Goal: Task Accomplishment & Management: Complete application form

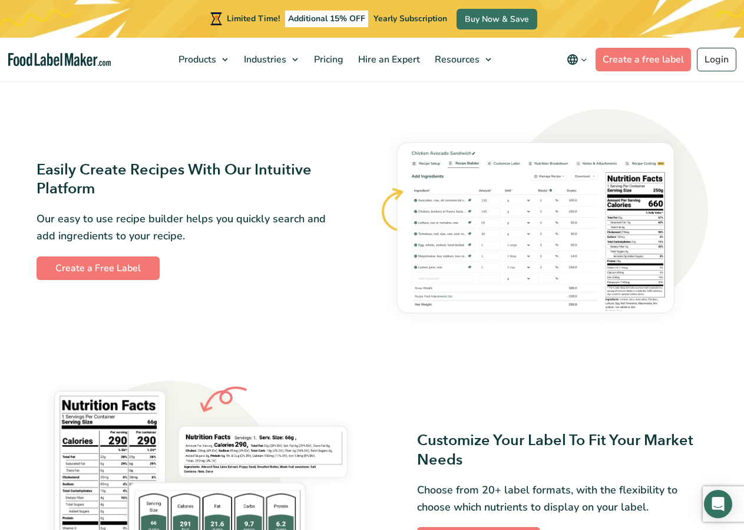
scroll to position [596, 0]
click at [113, 264] on link "Create a Free Label" at bounding box center [98, 268] width 123 height 24
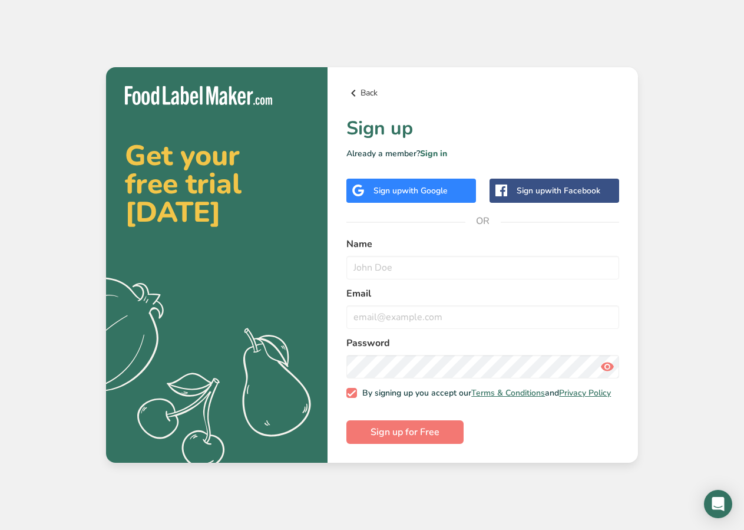
click at [353, 88] on icon at bounding box center [353, 92] width 14 height 21
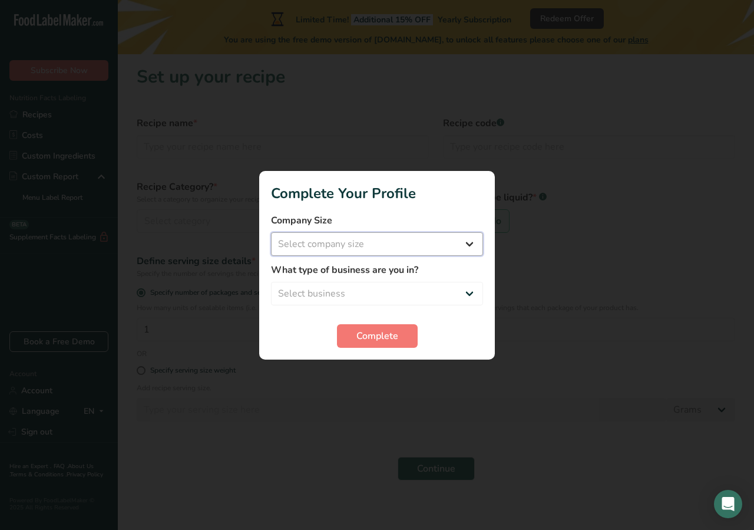
click at [271, 232] on select "Select company size Fewer than 10 Employees 10 to 50 Employees 51 to 500 Employ…" at bounding box center [377, 244] width 212 height 24
select select "1"
click option "Fewer than 10 Employees" at bounding box center [0, 0] width 0 height 0
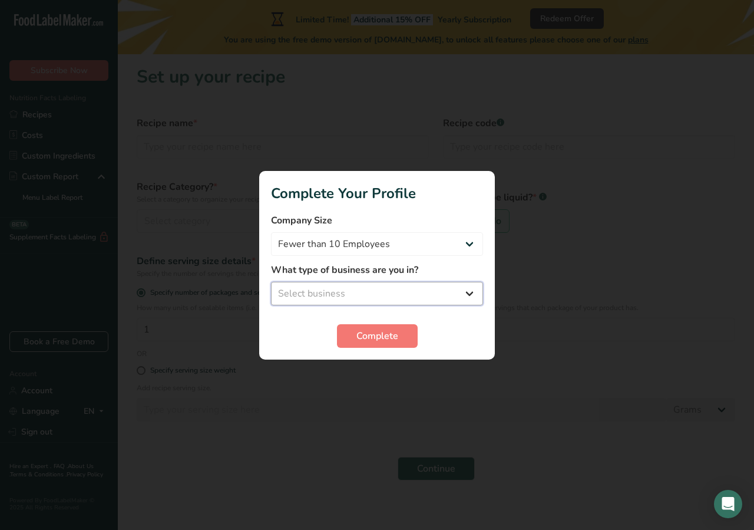
click at [271, 282] on select "Select business Packaged Food Manufacturer Restaurant & Cafe Bakery Meal Plans …" at bounding box center [377, 294] width 212 height 24
select select "1"
click option "Packaged Food Manufacturer" at bounding box center [0, 0] width 0 height 0
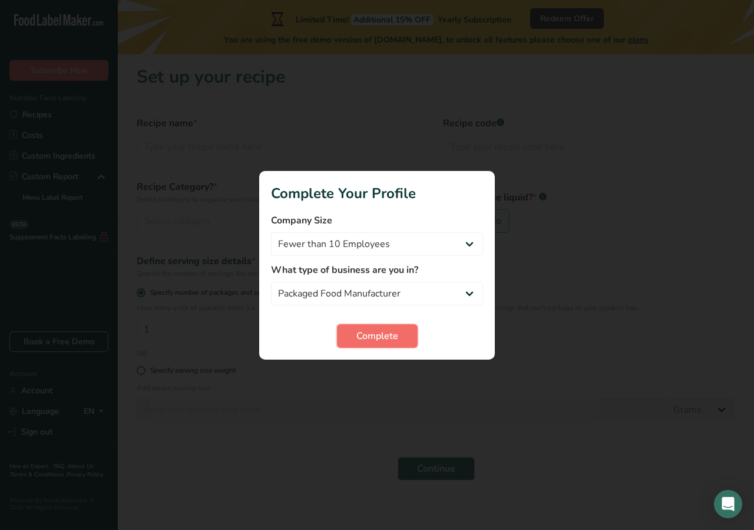
click at [389, 332] on span "Complete" at bounding box center [377, 336] width 42 height 14
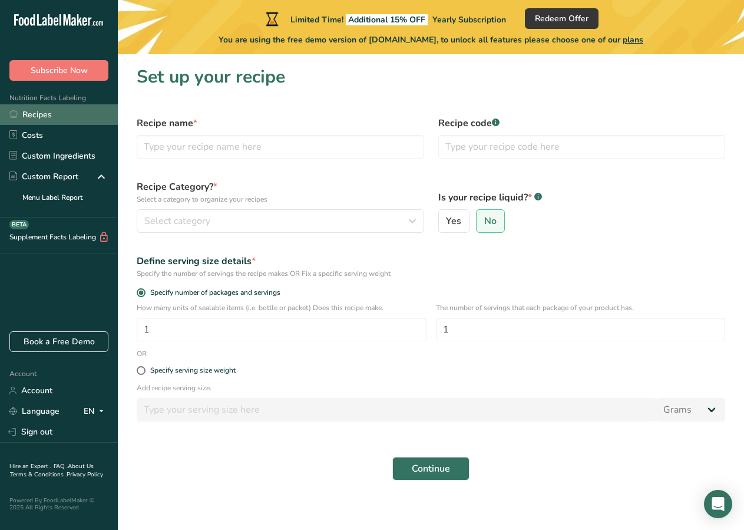
click at [36, 115] on link "Recipes" at bounding box center [59, 114] width 118 height 21
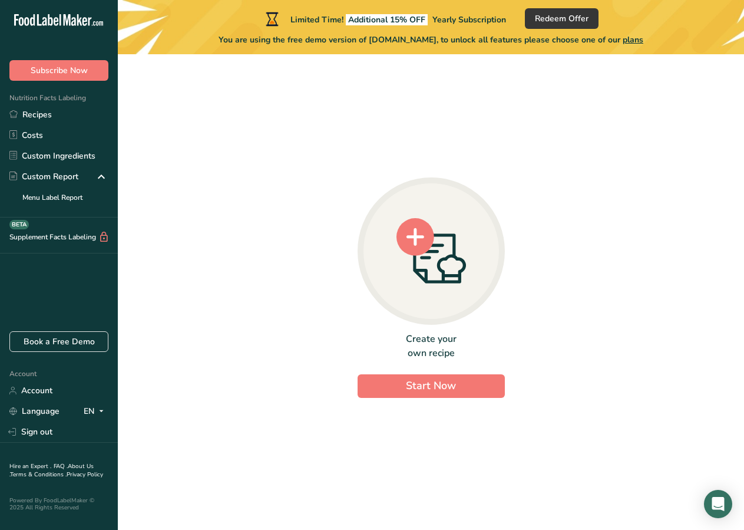
click at [493, 209] on div "Create your own recipe Start Now" at bounding box center [431, 287] width 147 height 220
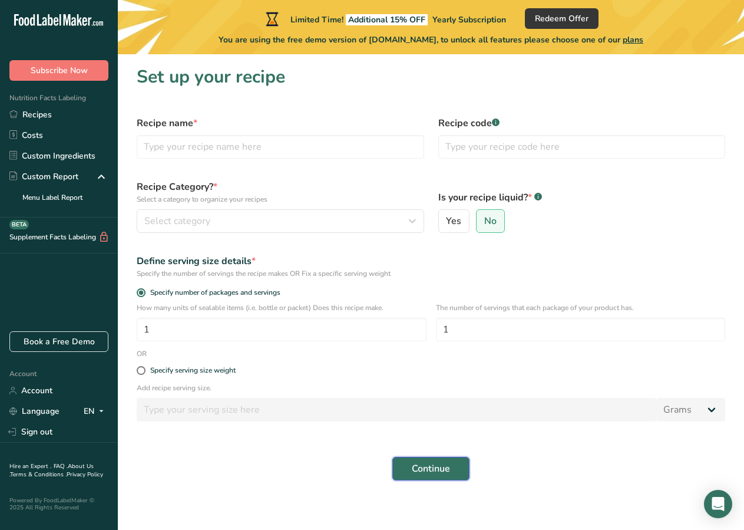
click at [432, 471] on span "Continue" at bounding box center [431, 468] width 38 height 14
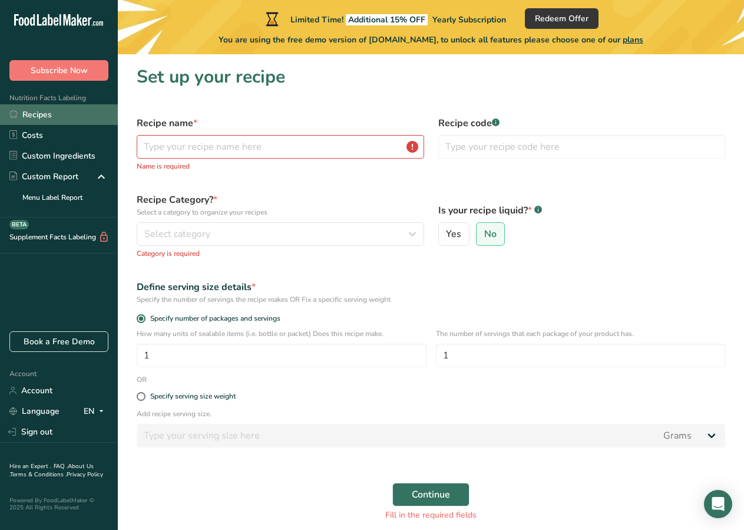
click at [35, 110] on link "Recipes" at bounding box center [59, 114] width 118 height 21
